Goal: Information Seeking & Learning: Compare options

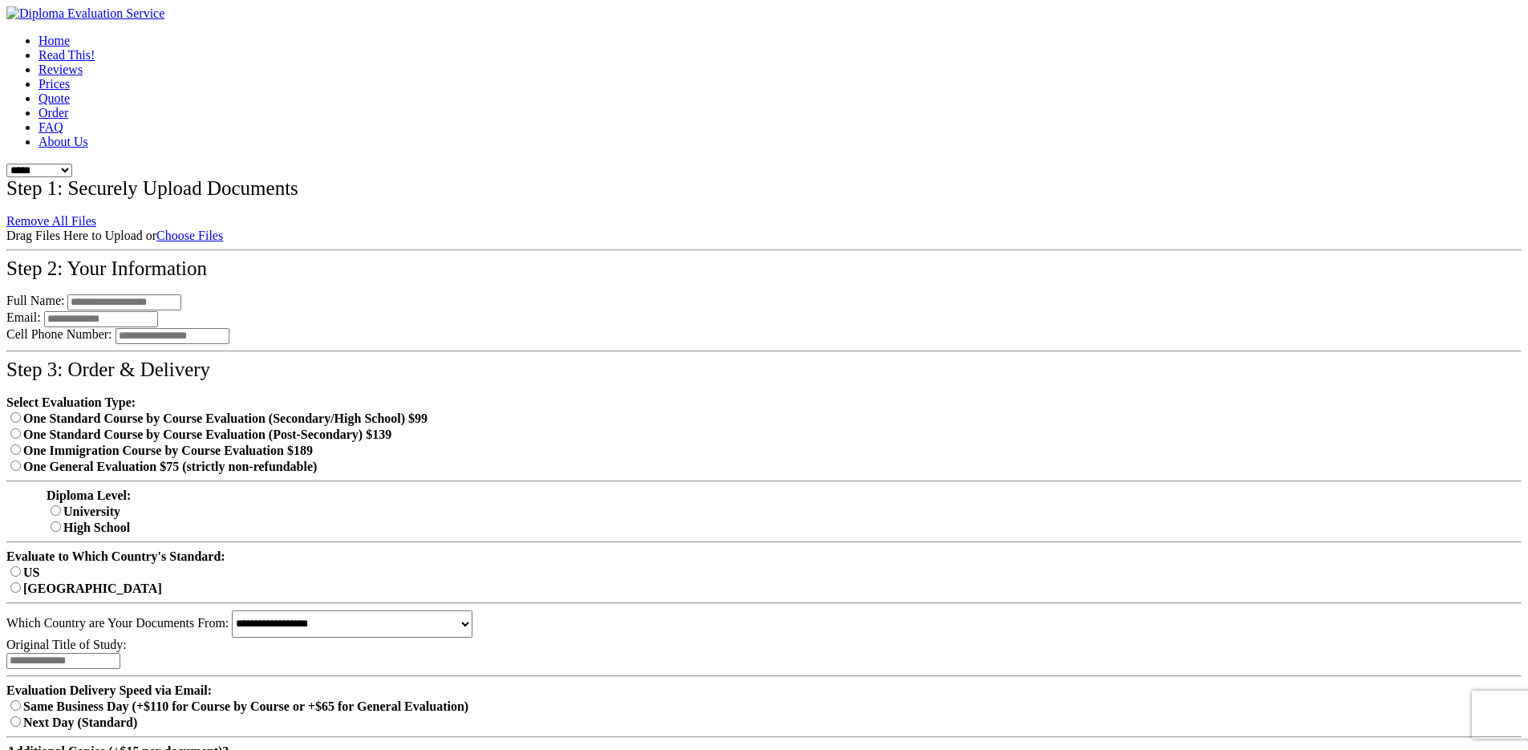
click at [70, 91] on link "Prices" at bounding box center [54, 84] width 31 height 14
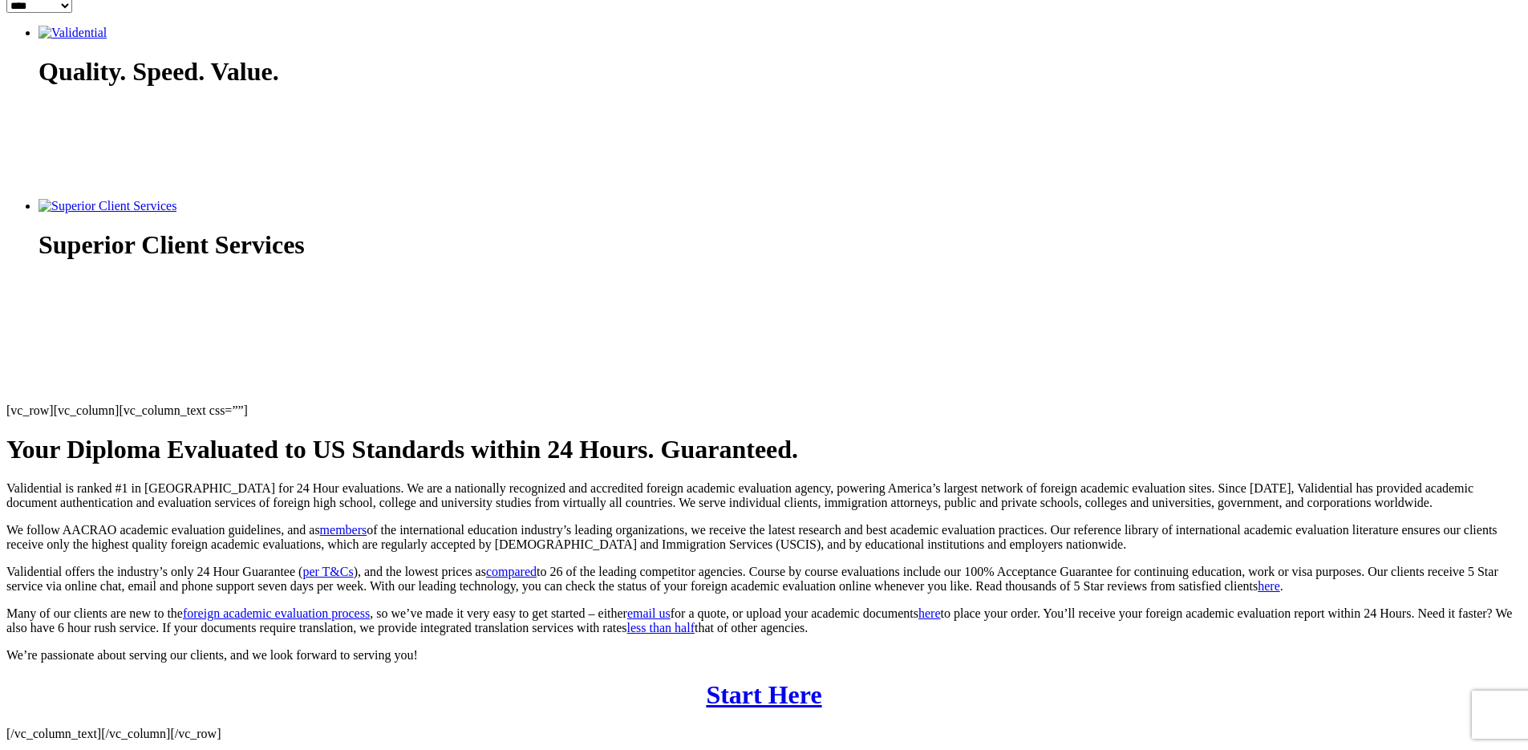
scroll to position [193, 0]
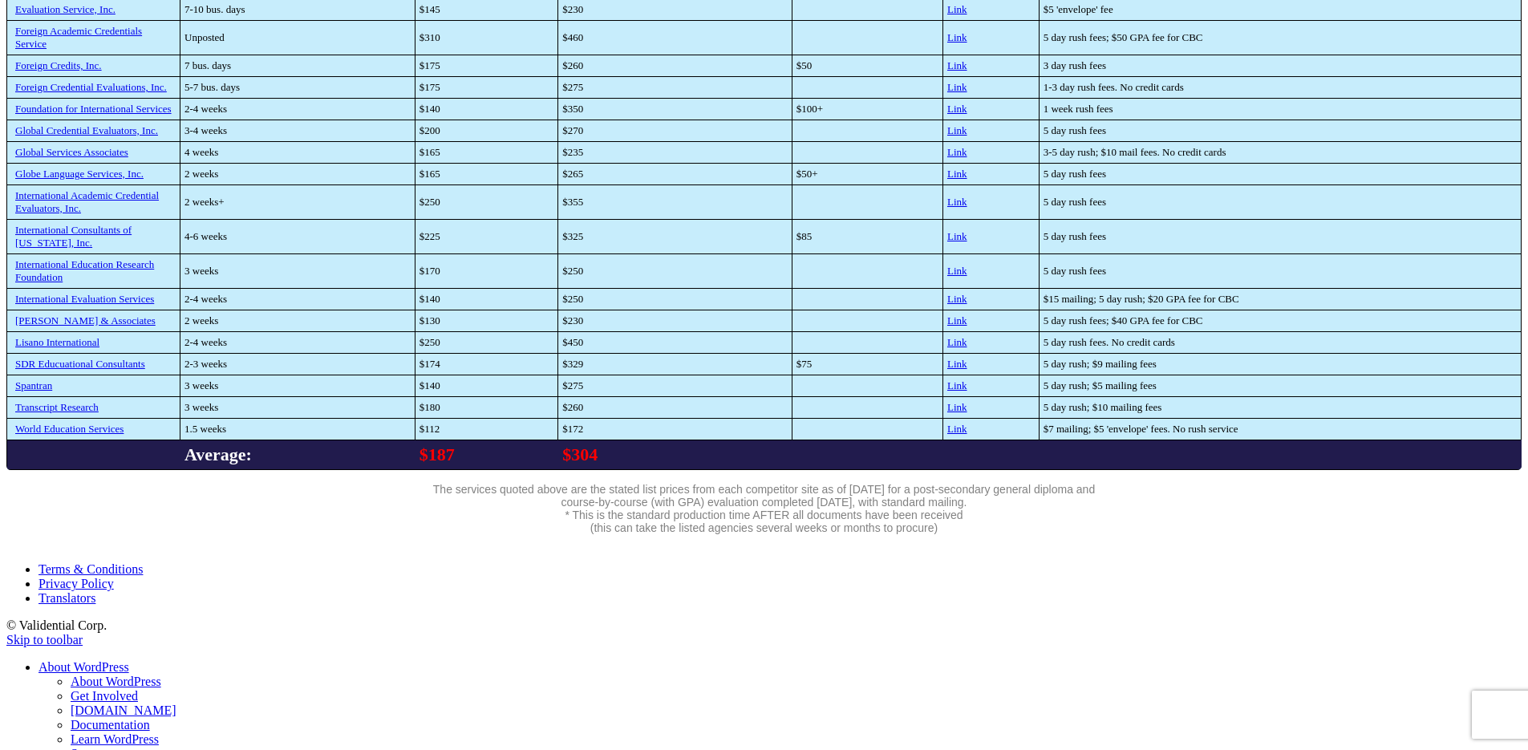
scroll to position [566, 0]
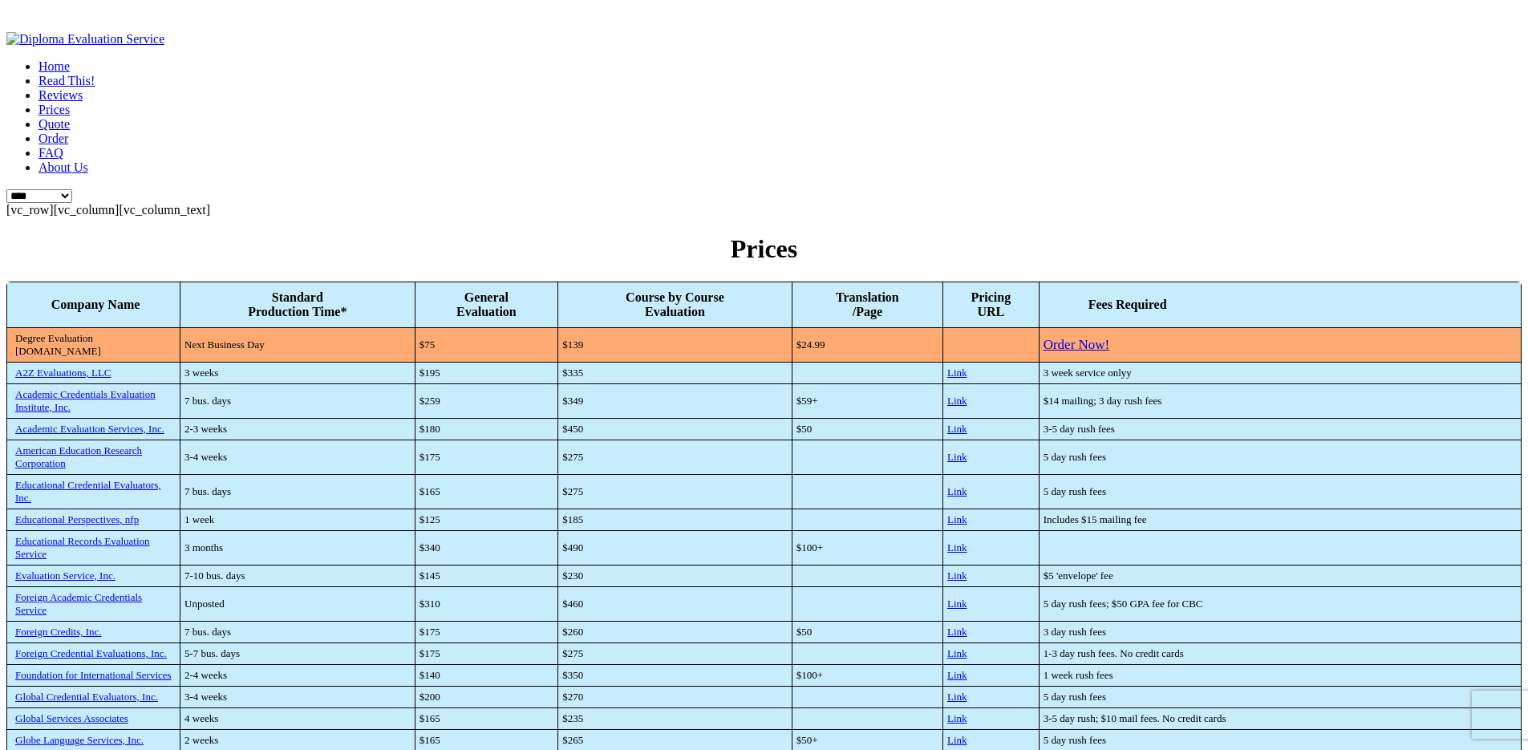
scroll to position [581, 0]
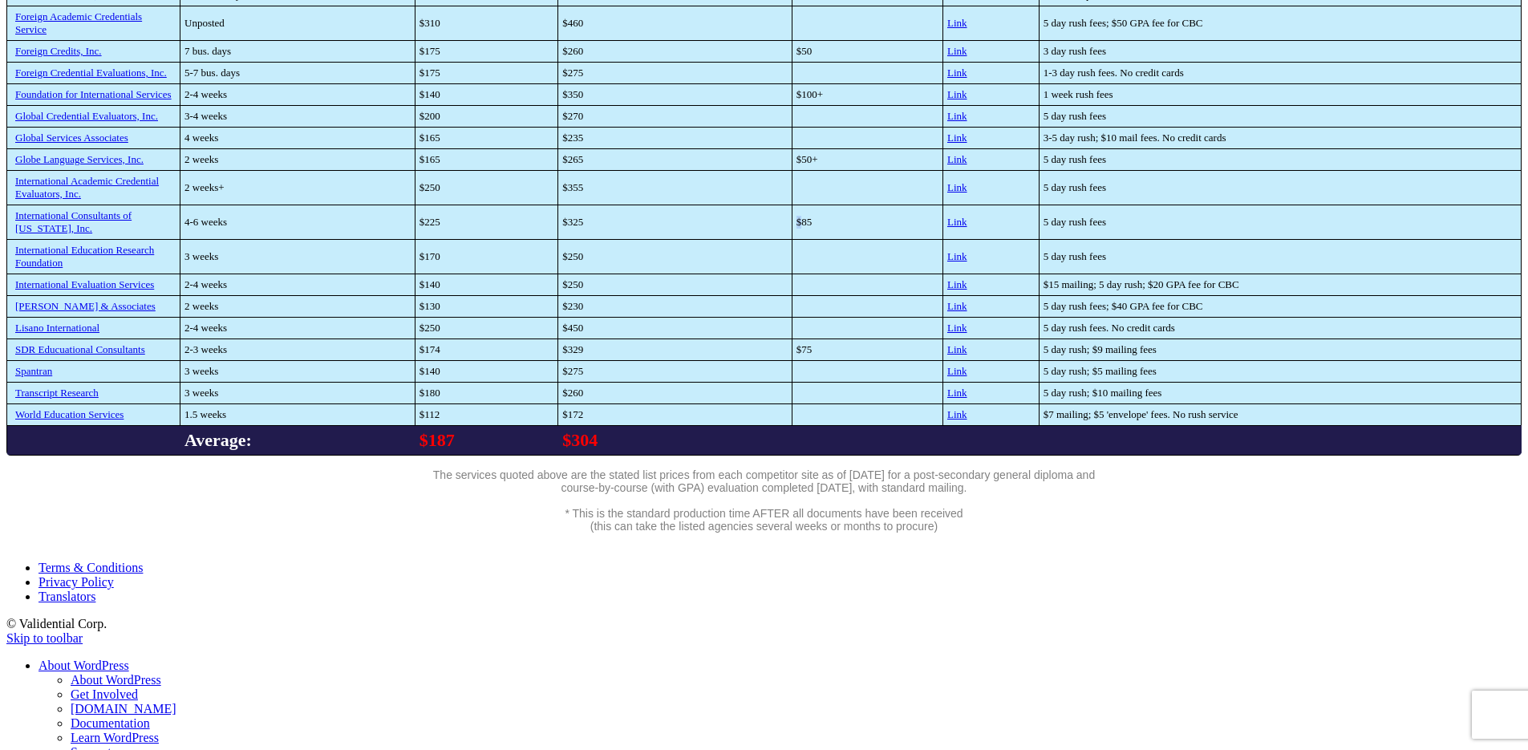
click at [956, 235] on tbody "Company Name Standard Production Time* General Evaluation Course by Course Eval…" at bounding box center [764, 78] width 1515 height 754
click at [1059, 148] on td "3-5 day rush; $10 mail fees. No credit cards" at bounding box center [1280, 138] width 482 height 22
drag, startPoint x: 818, startPoint y: 279, endPoint x: 1118, endPoint y: 233, distance: 303.7
click at [1095, 242] on tbody "Company Name Standard Production Time* General Evaluation Course by Course Eval…" at bounding box center [764, 78] width 1515 height 754
click at [416, 148] on td "4 weeks" at bounding box center [298, 138] width 235 height 22
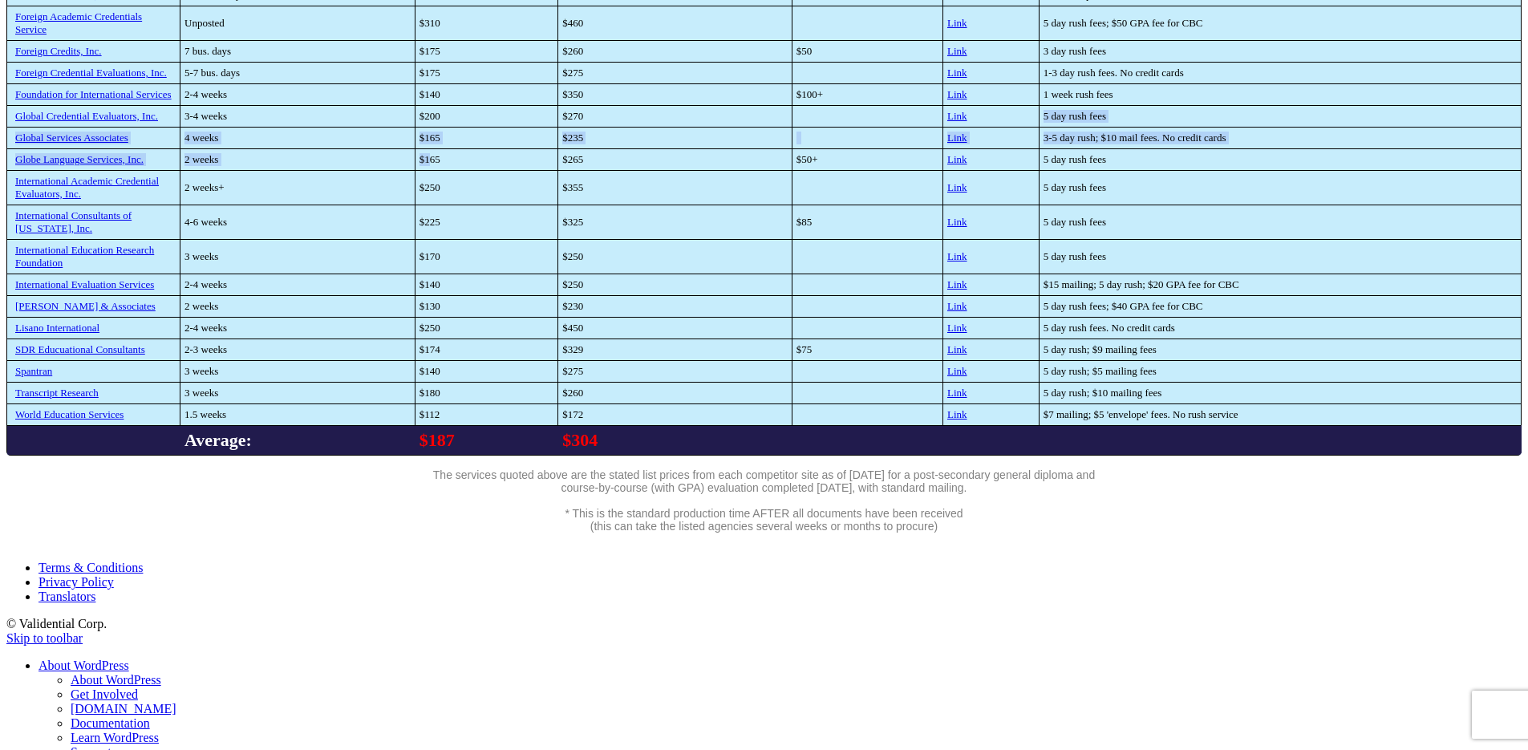
drag, startPoint x: 712, startPoint y: 209, endPoint x: 1025, endPoint y: 112, distance: 327.1
click at [1025, 124] on tbody "Company Name Standard Production Time* General Evaluation Course by Course Eval…" at bounding box center [764, 78] width 1515 height 754
drag, startPoint x: 1025, startPoint y: 112, endPoint x: 854, endPoint y: 27, distance: 190.5
click at [998, 72] on tbody "Company Name Standard Production Time* General Evaluation Course by Course Eval…" at bounding box center [764, 78] width 1515 height 754
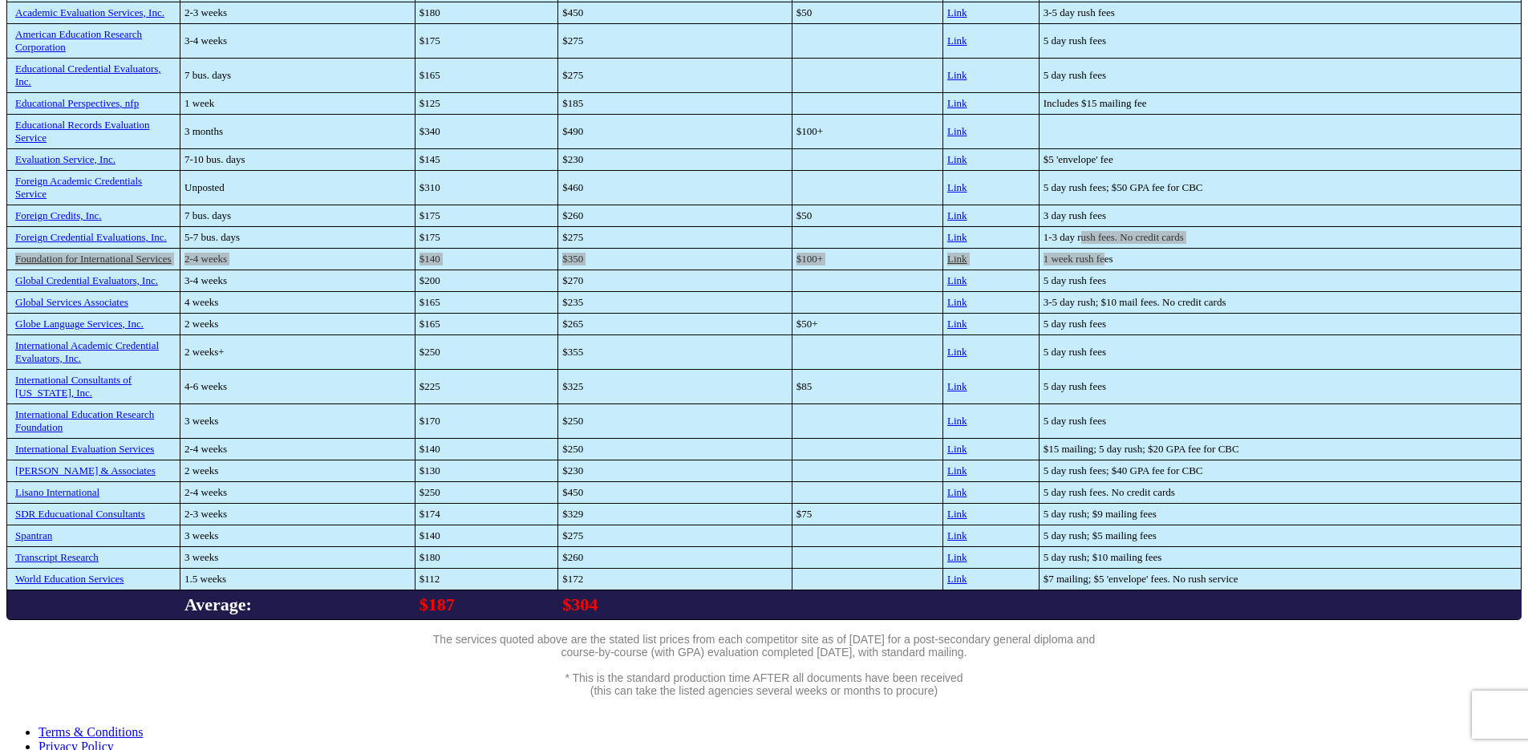
scroll to position [196, 0]
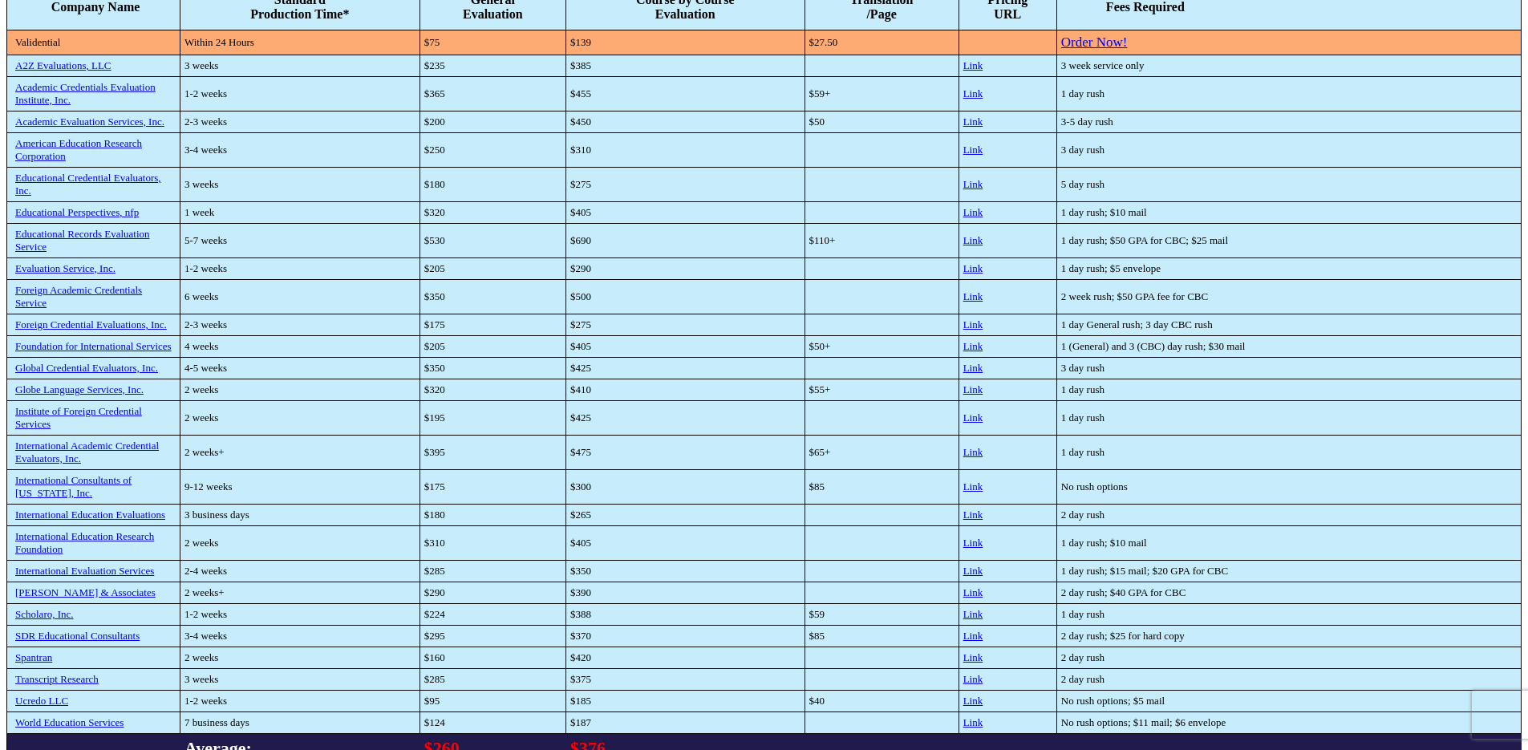
scroll to position [605, 0]
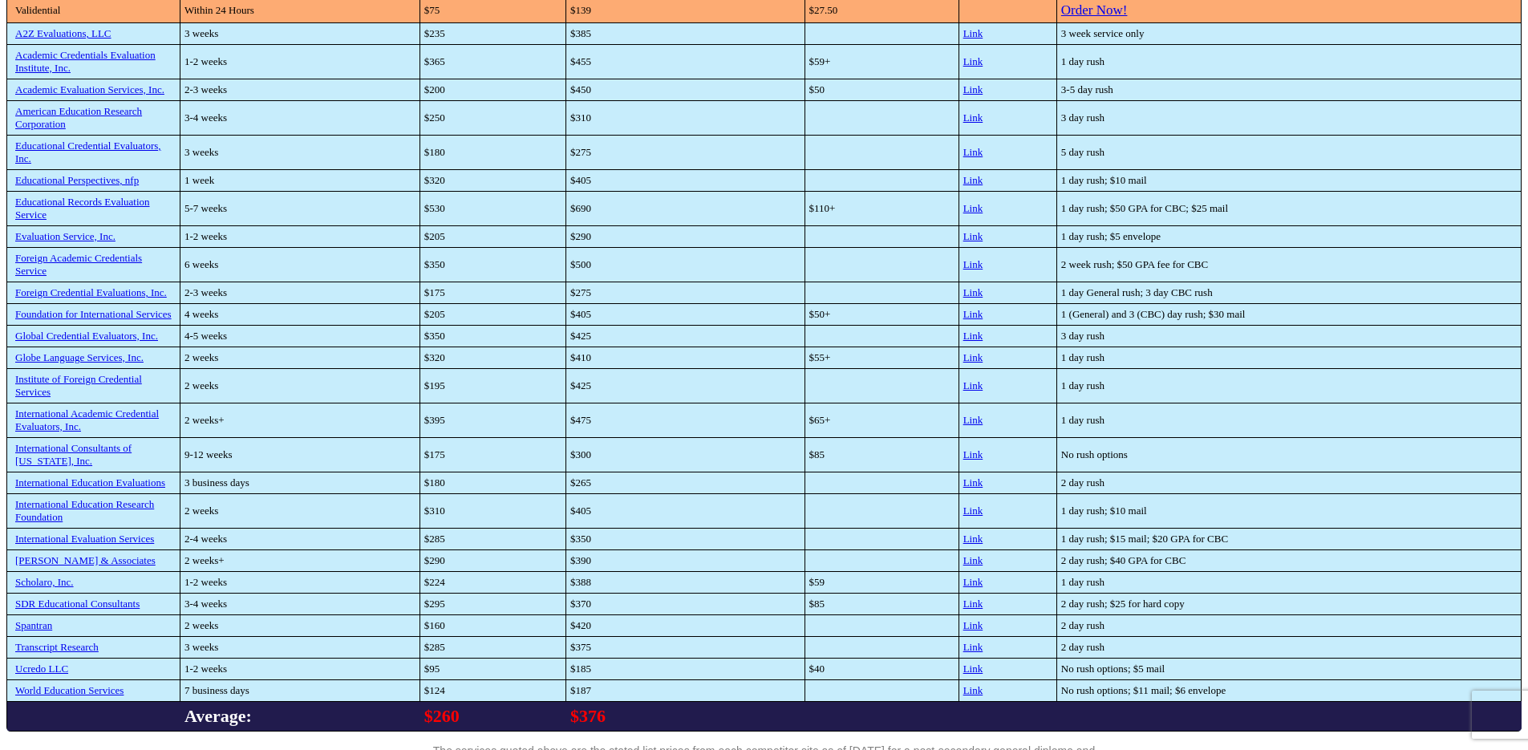
scroll to position [605, 0]
